Goal: Navigation & Orientation: Go to known website

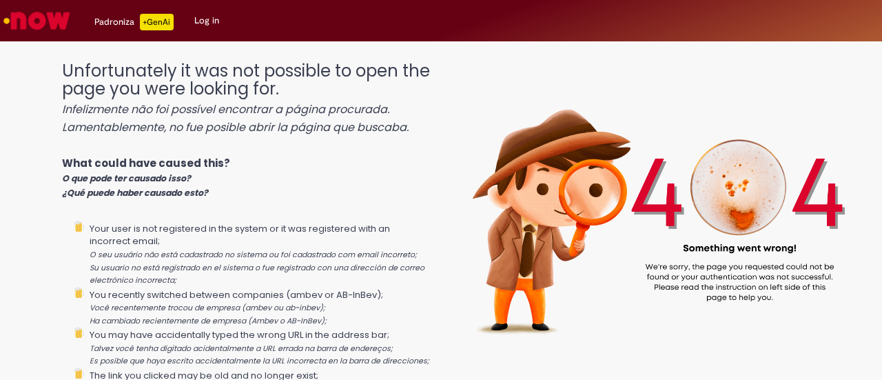
click at [279, 123] on icon "Lamentablemente, no fue posible abrir la página que buscaba." at bounding box center [235, 127] width 347 height 16
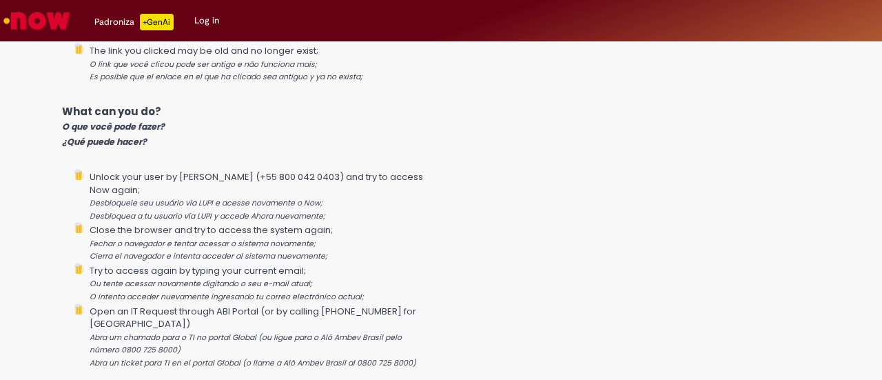
scroll to position [362, 0]
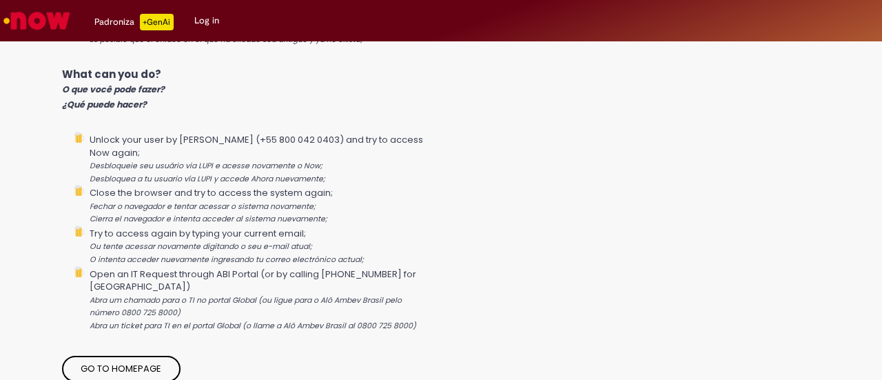
click at [50, 17] on img "Go to homepage" at bounding box center [36, 21] width 71 height 28
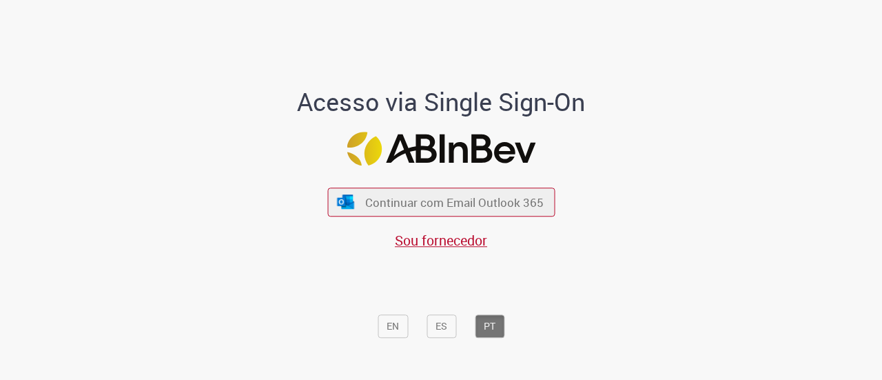
click at [388, 211] on button "Continuar com Email Outlook 365" at bounding box center [441, 202] width 228 height 28
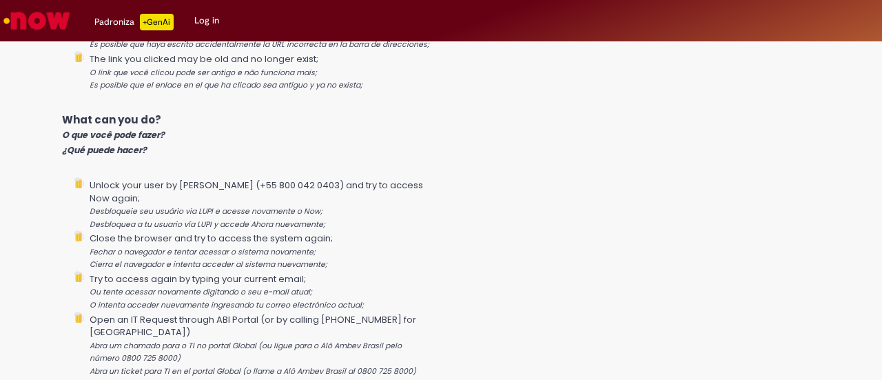
scroll to position [362, 0]
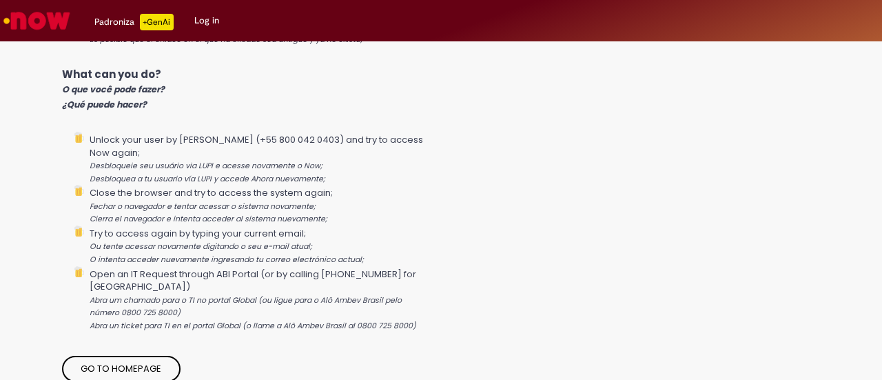
click at [125, 362] on link "Go to homepage" at bounding box center [121, 369] width 119 height 26
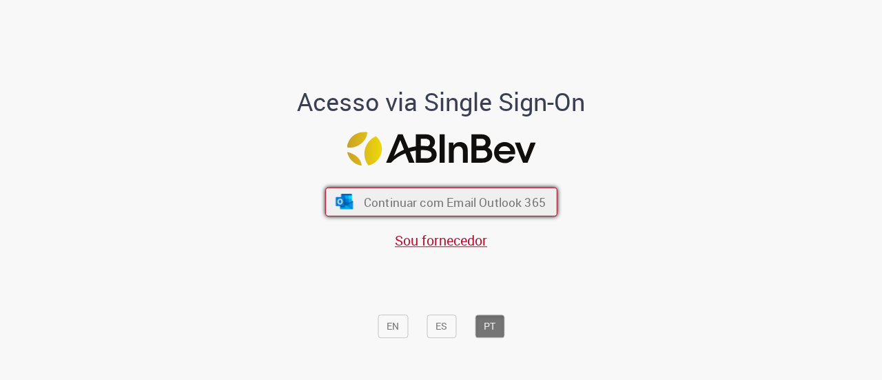
click at [444, 203] on span "Continuar com Email Outlook 365" at bounding box center [454, 202] width 182 height 16
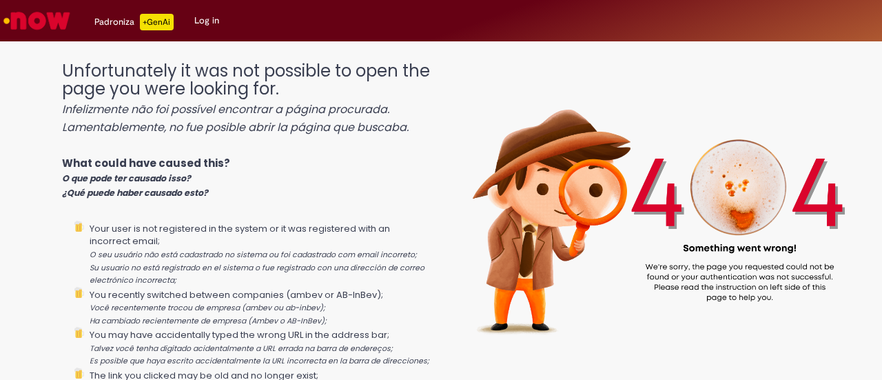
drag, startPoint x: 652, startPoint y: 38, endPoint x: 436, endPoint y: 126, distance: 233.8
click at [436, 126] on img at bounding box center [657, 205] width 452 height 315
